Goal: Browse casually

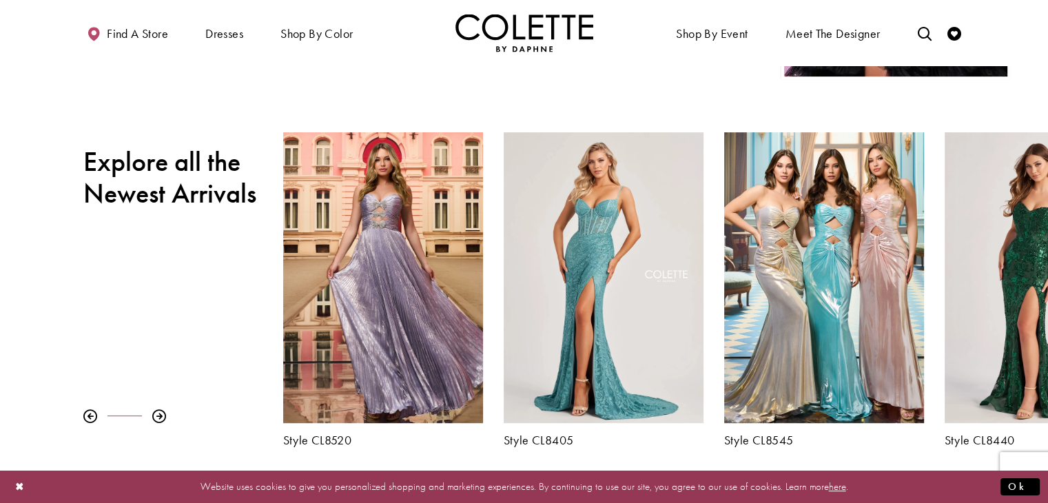
scroll to position [455, 0]
click at [161, 415] on div at bounding box center [159, 416] width 14 height 14
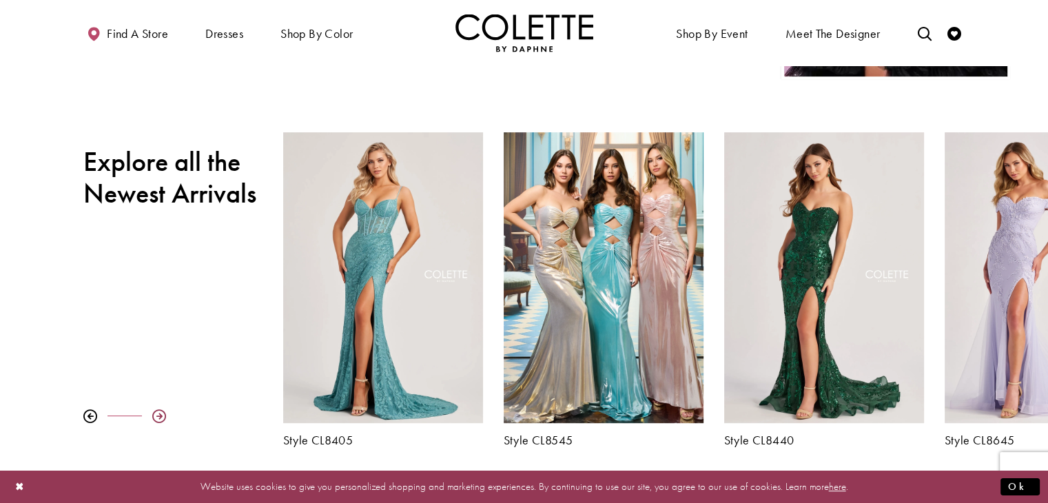
click at [161, 415] on div at bounding box center [159, 416] width 14 height 14
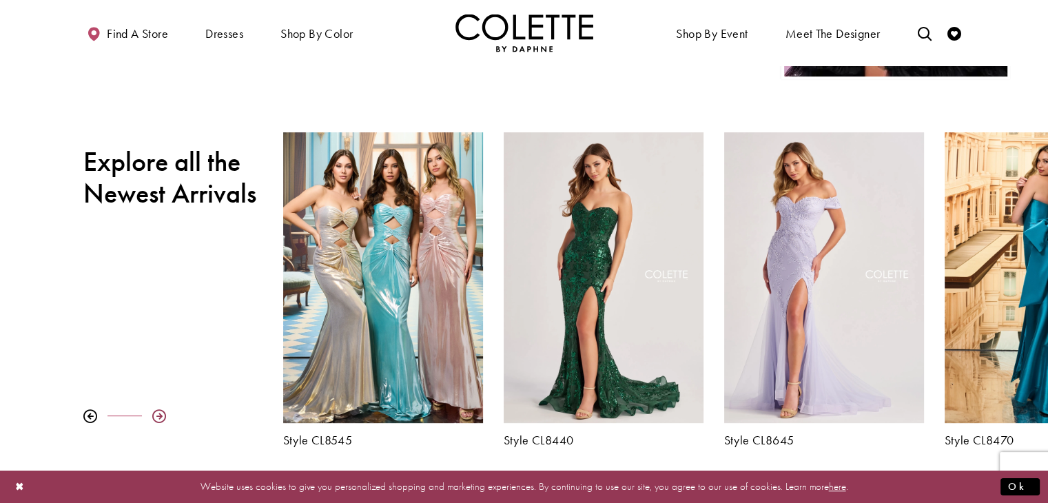
click at [161, 415] on div at bounding box center [159, 416] width 14 height 14
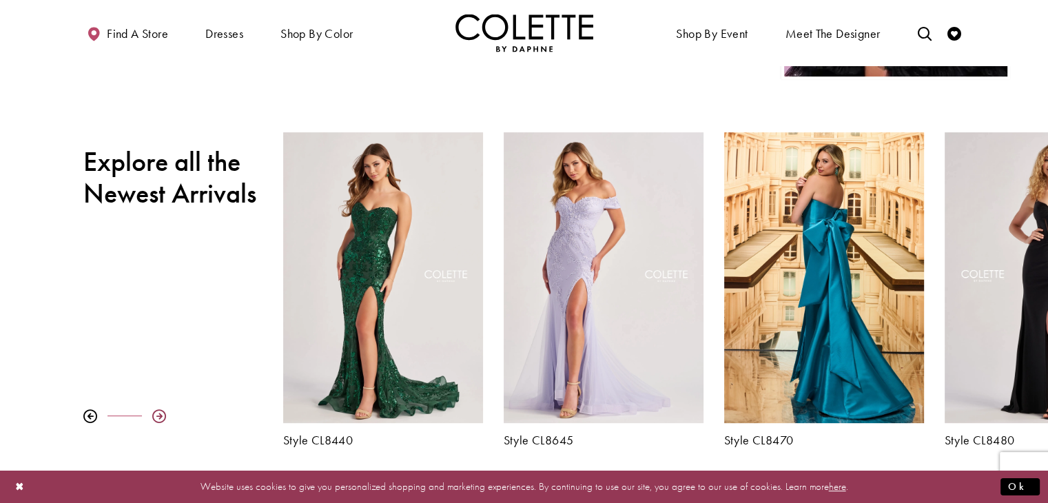
click at [161, 415] on div at bounding box center [159, 416] width 14 height 14
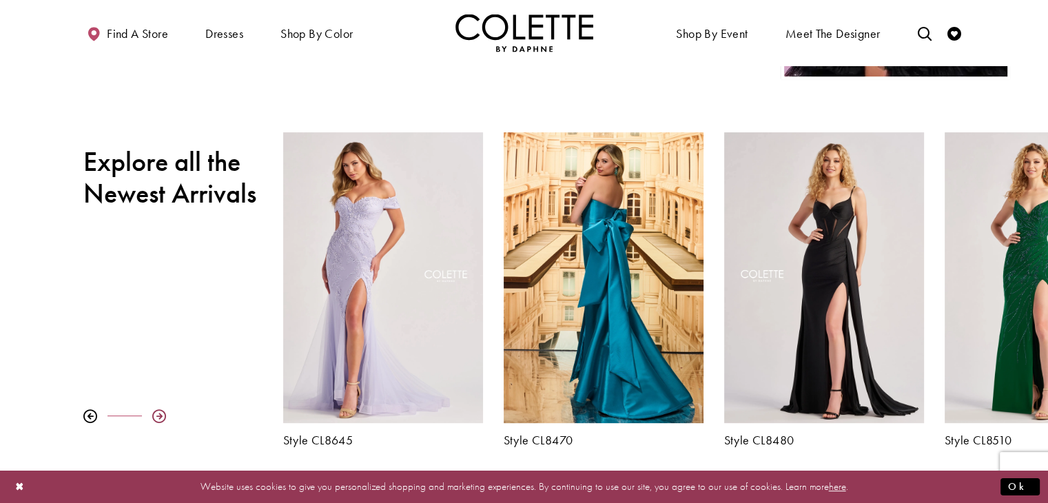
click at [161, 415] on div at bounding box center [159, 416] width 14 height 14
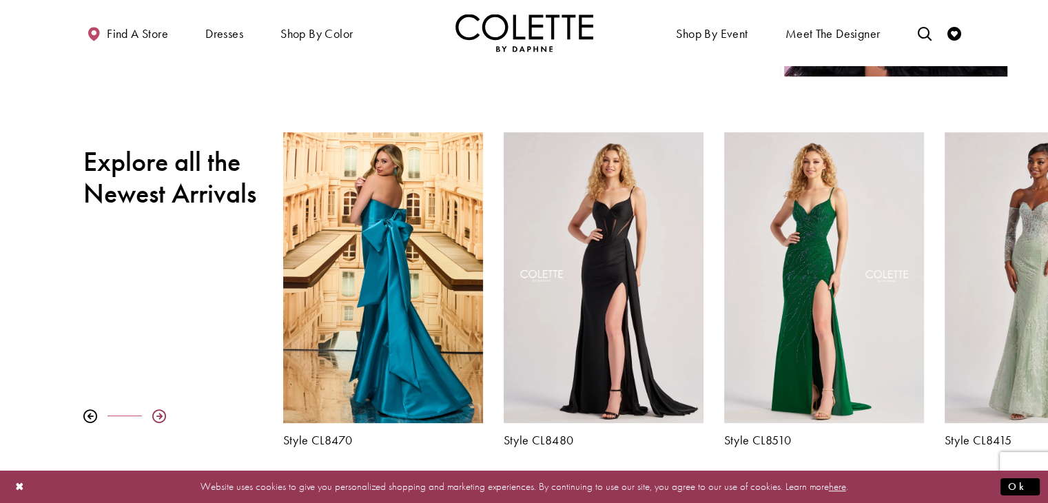
click at [161, 415] on div at bounding box center [159, 416] width 14 height 14
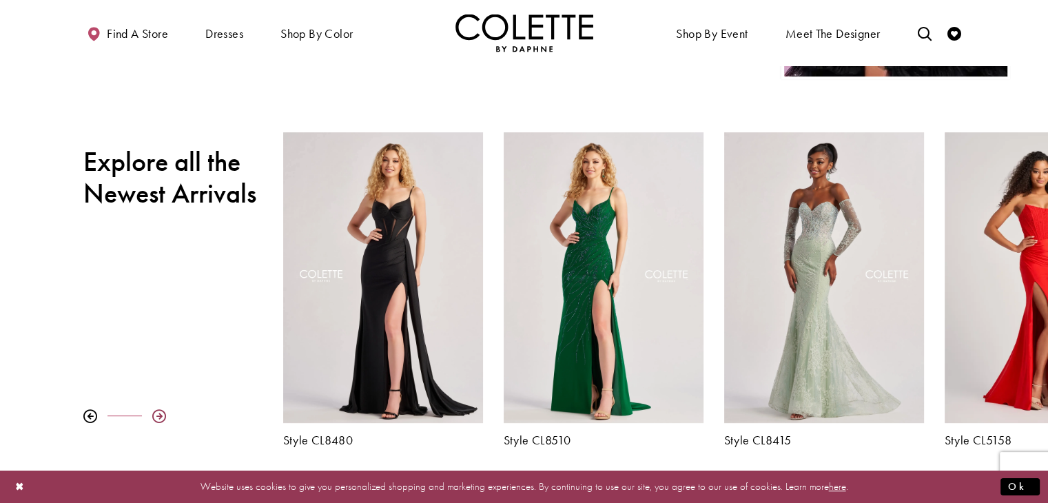
click at [161, 415] on div at bounding box center [159, 416] width 14 height 14
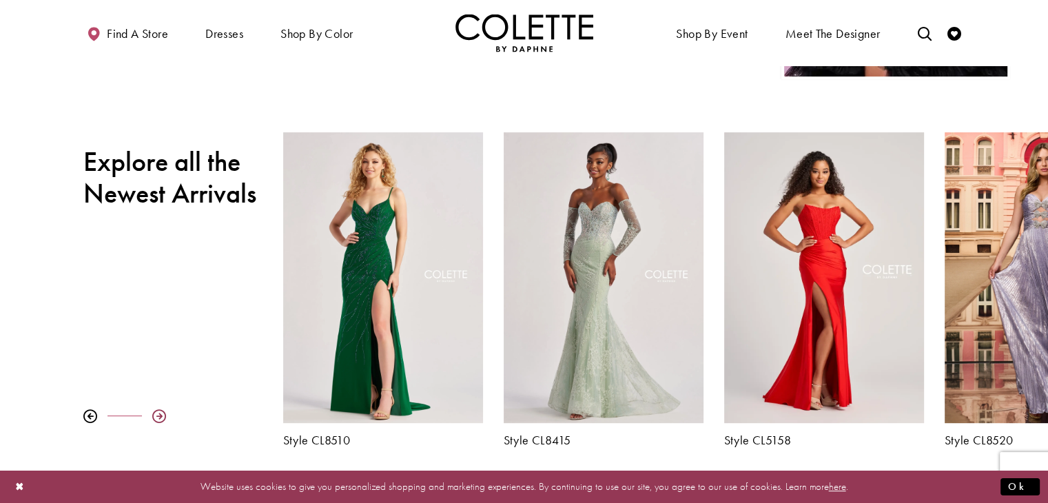
click at [161, 415] on div at bounding box center [159, 416] width 14 height 14
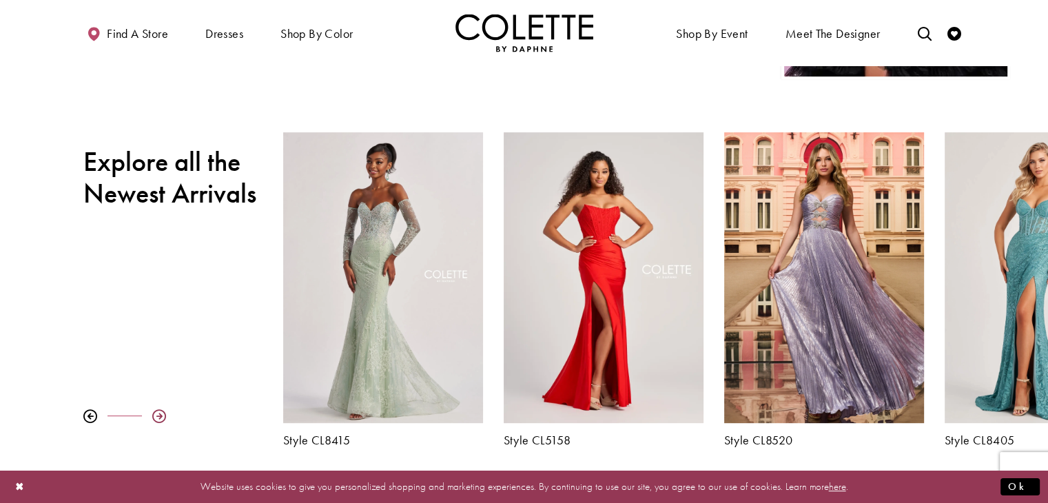
click at [161, 415] on div at bounding box center [159, 416] width 14 height 14
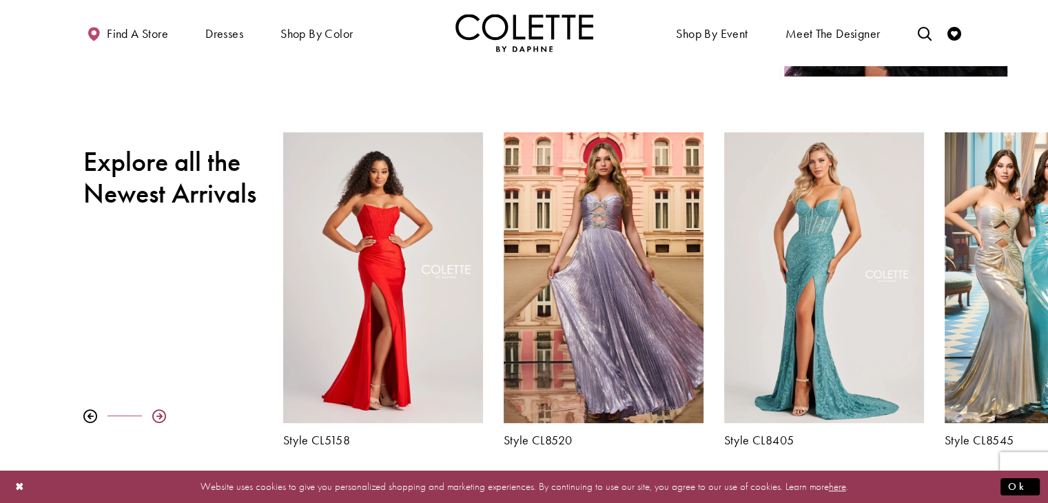
click at [161, 415] on div at bounding box center [159, 416] width 14 height 14
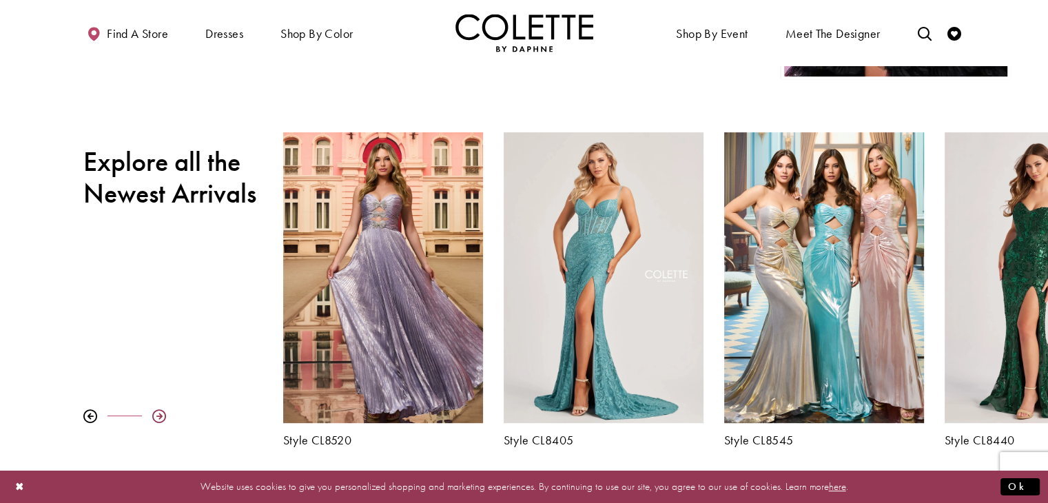
click at [161, 415] on div at bounding box center [159, 416] width 14 height 14
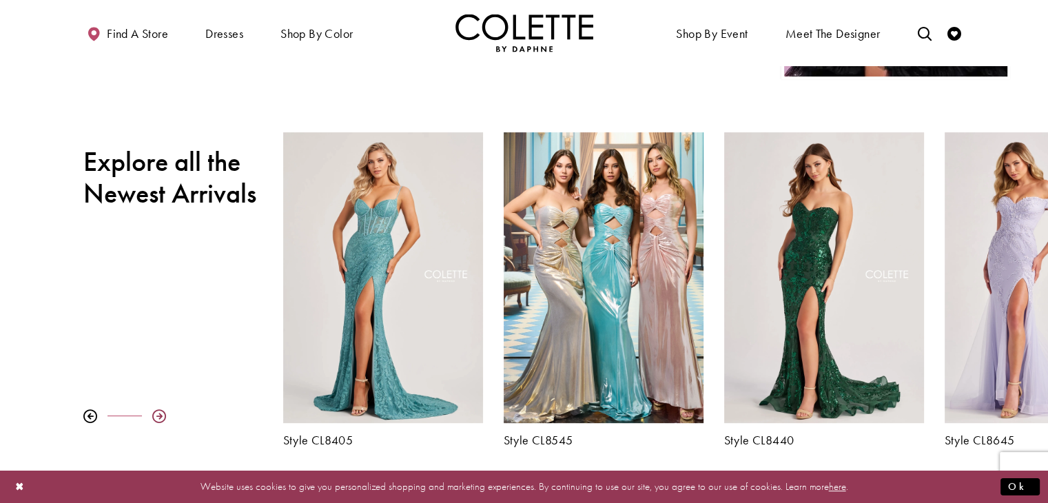
click at [161, 415] on div at bounding box center [159, 416] width 14 height 14
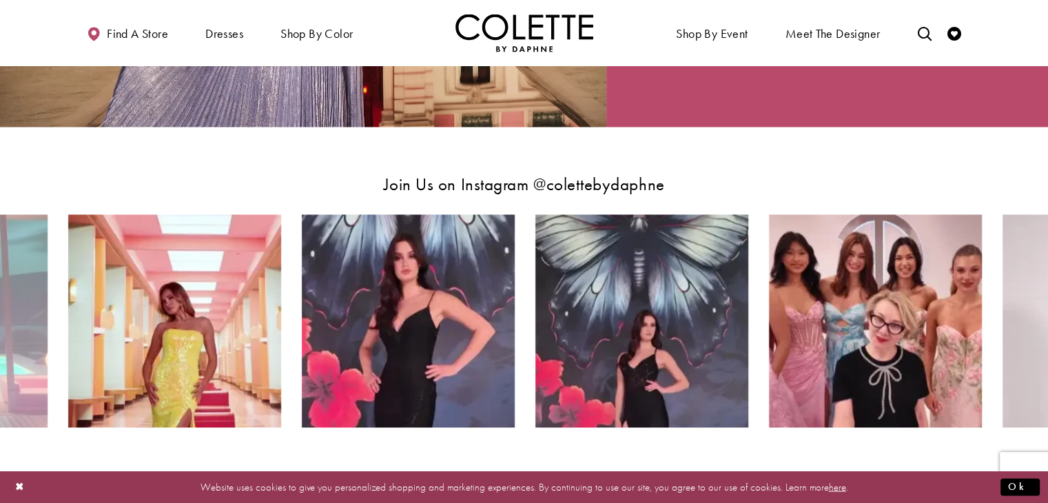
scroll to position [2384, 0]
